Goal: Task Accomplishment & Management: Manage account settings

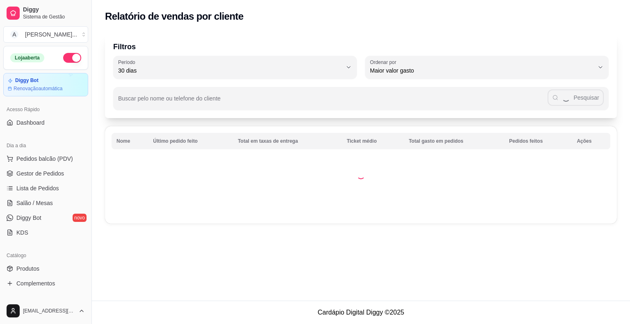
select select "30"
select select "HIGHEST_TOTAL_SPENT_WITH_ORDERS"
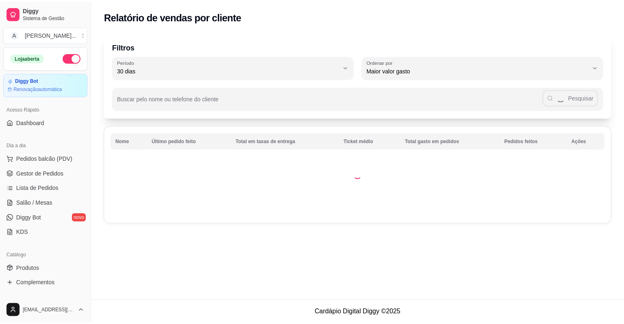
scroll to position [82, 0]
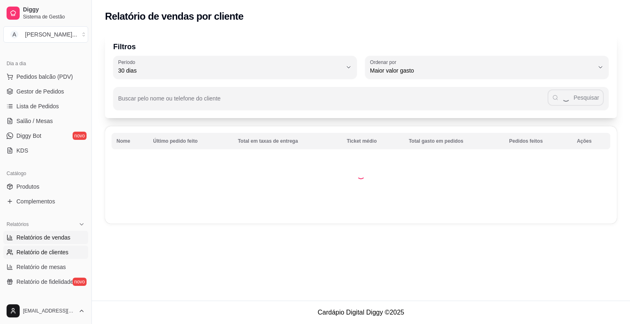
click at [58, 239] on span "Relatórios de vendas" at bounding box center [43, 237] width 54 height 8
select select "ALL"
select select "0"
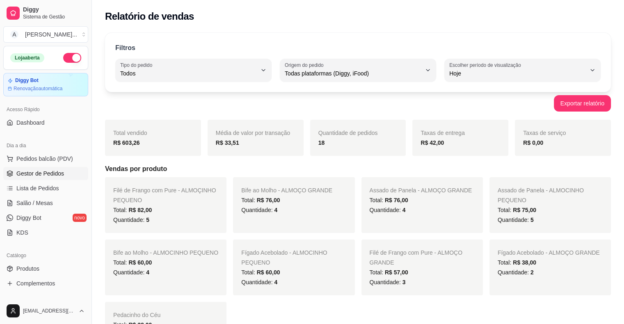
click at [26, 174] on span "Gestor de Pedidos" at bounding box center [40, 173] width 48 height 8
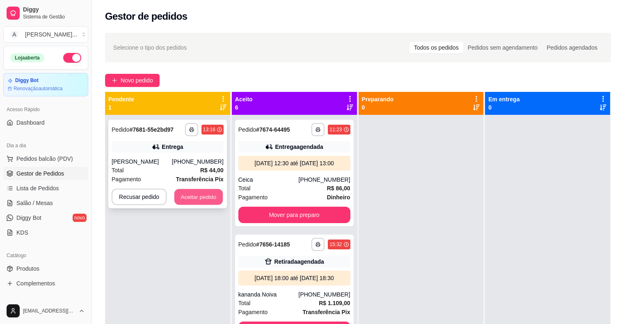
click at [202, 196] on button "Aceitar pedido" at bounding box center [198, 197] width 48 height 16
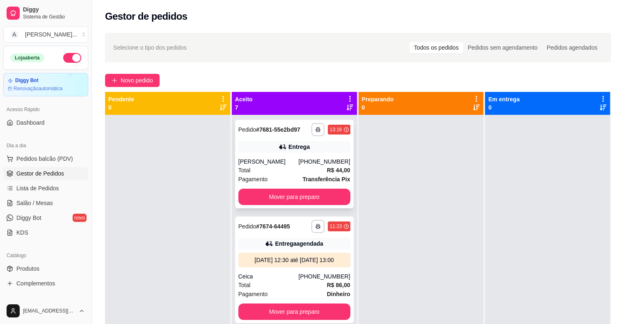
click at [297, 158] on div "[PERSON_NAME]" at bounding box center [268, 161] width 60 height 8
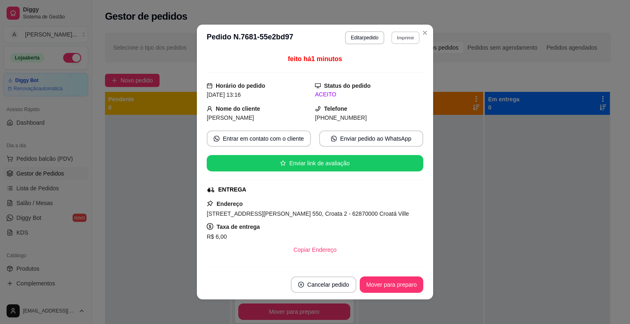
click at [391, 37] on button "Imprimir" at bounding box center [405, 37] width 28 height 13
click at [394, 67] on button "IMPRESSORA" at bounding box center [387, 66] width 59 height 13
